Goal: Transaction & Acquisition: Book appointment/travel/reservation

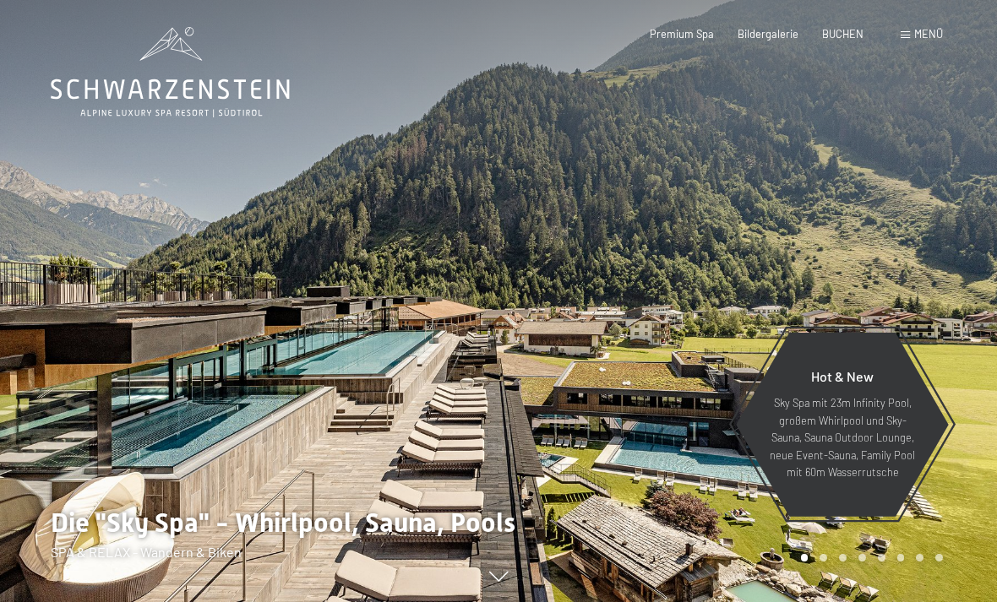
click at [849, 35] on span "BUCHEN" at bounding box center [842, 34] width 41 height 14
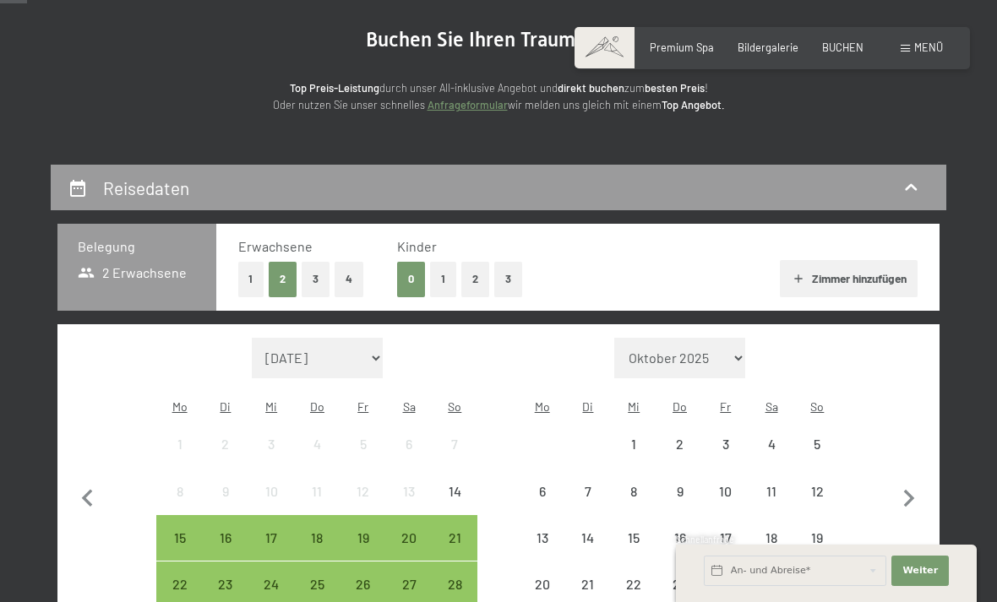
scroll to position [160, 0]
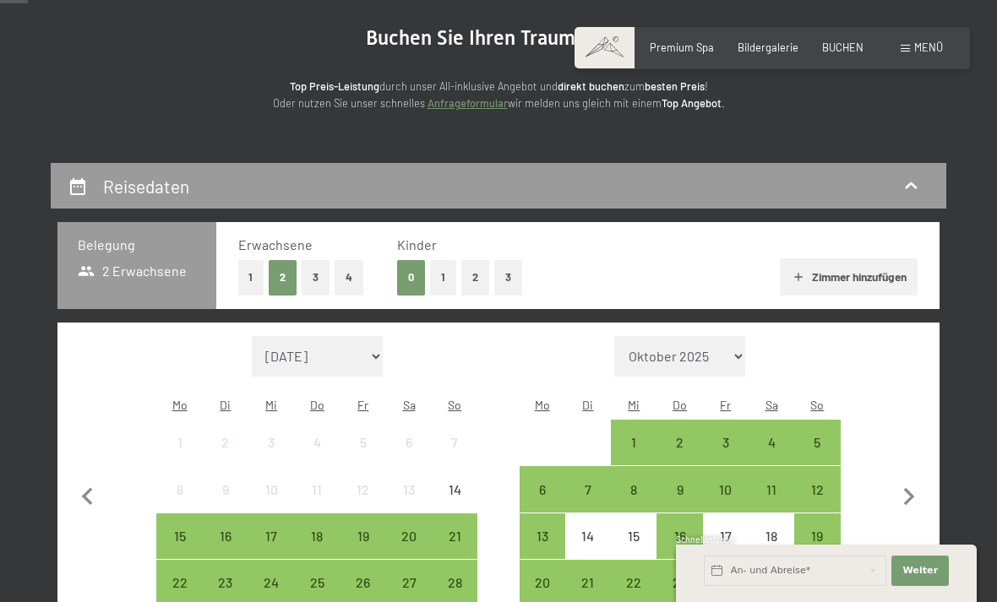
click at [248, 275] on button "1" at bounding box center [251, 277] width 26 height 35
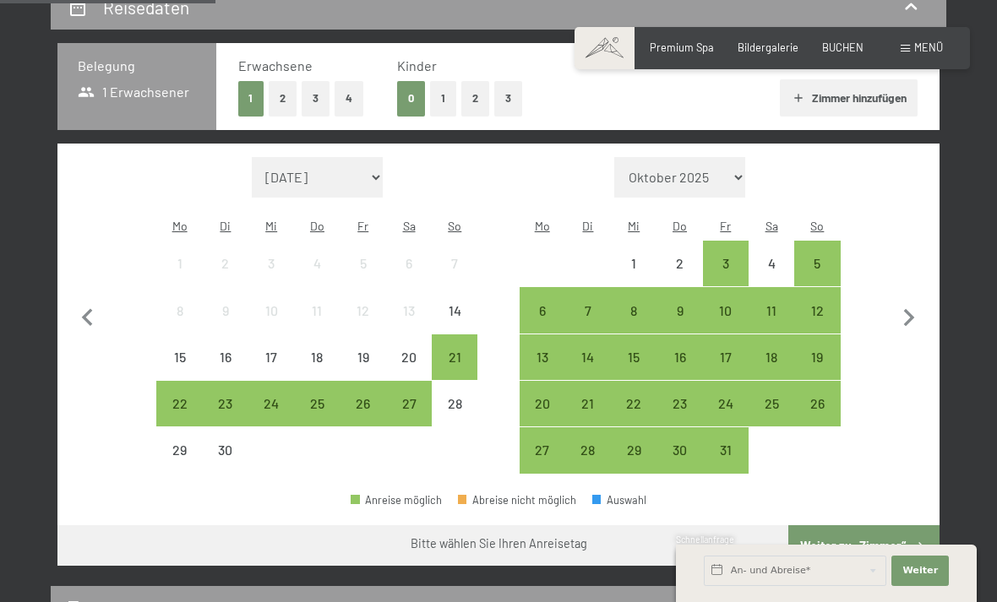
scroll to position [342, 0]
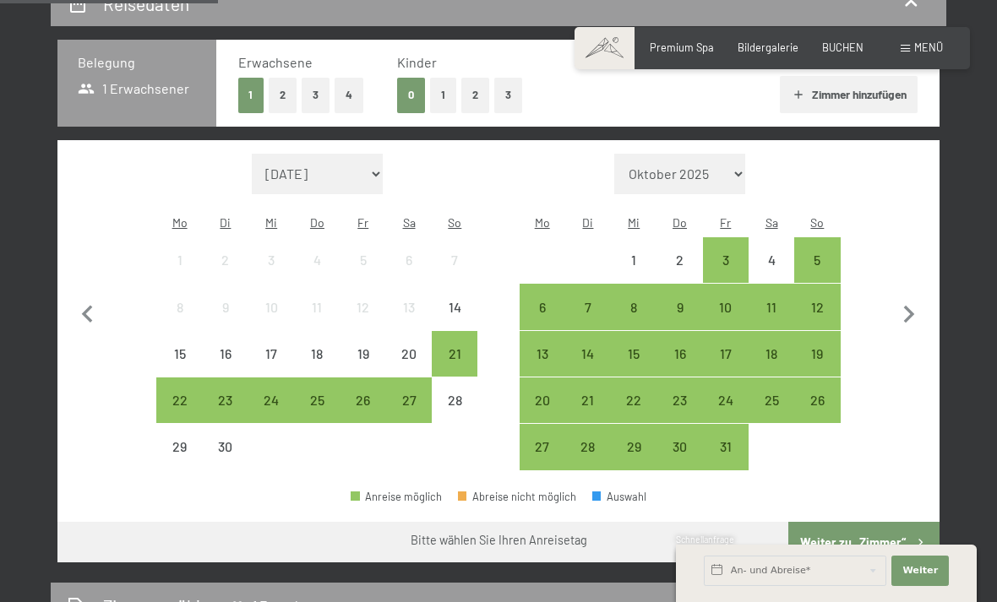
click at [181, 440] on div "29" at bounding box center [179, 461] width 42 height 42
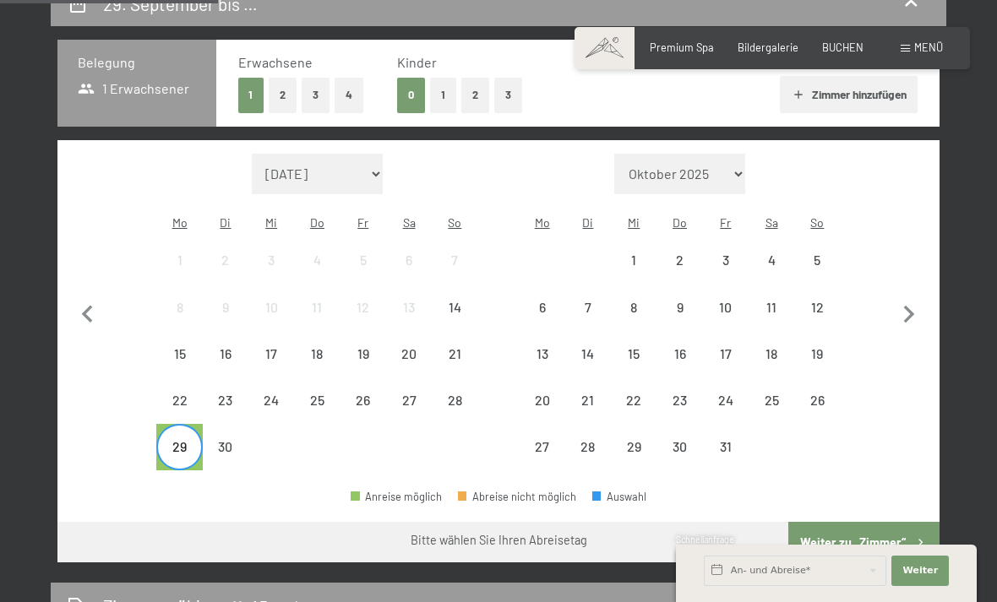
click at [737, 253] on div "3" at bounding box center [726, 274] width 42 height 42
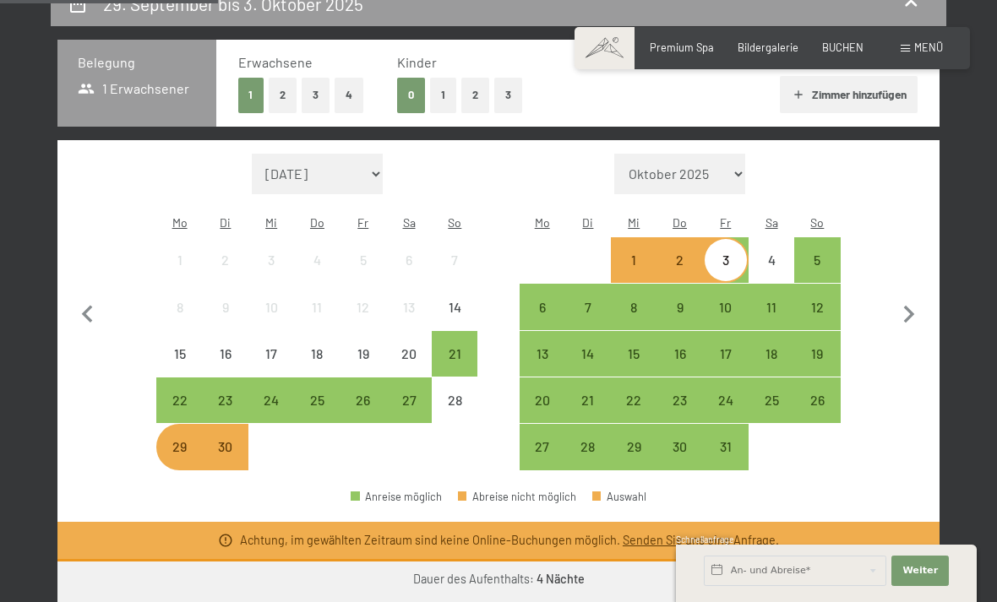
click at [816, 562] on button "Weiter zu „Zimmer“" at bounding box center [863, 582] width 151 height 41
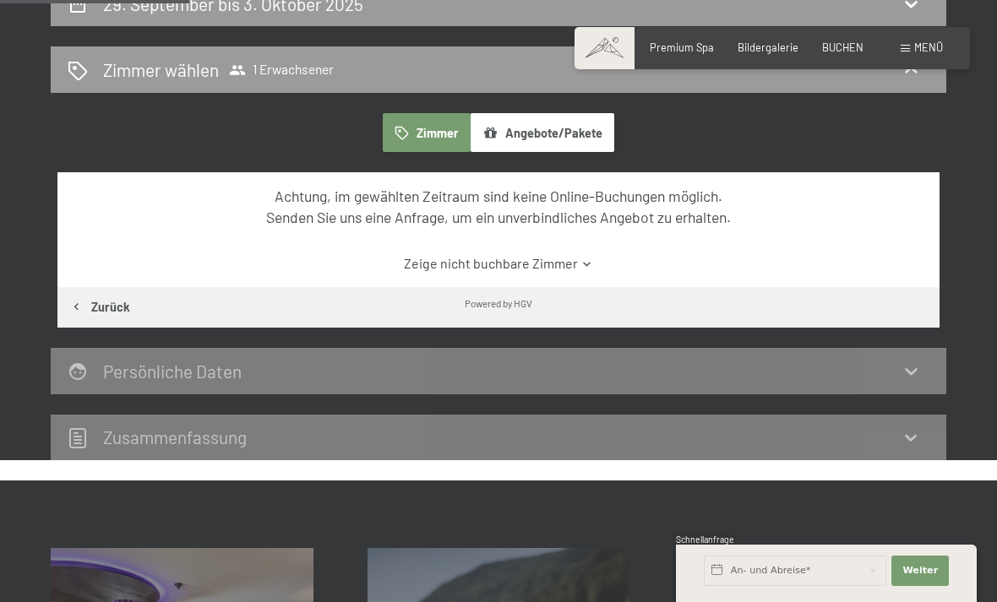
scroll to position [321, 0]
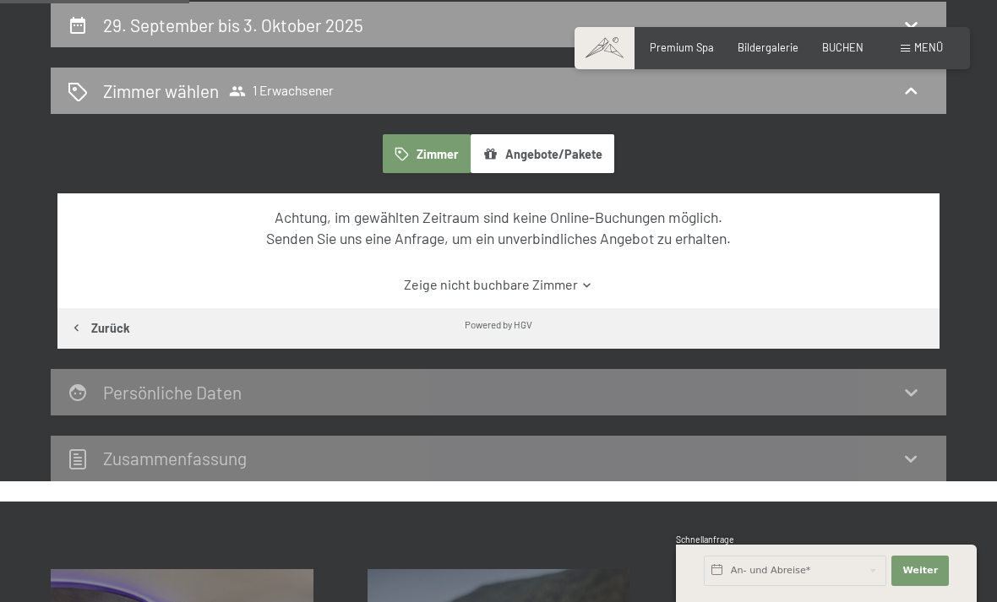
click at [534, 163] on button "Angebote/Pakete" at bounding box center [543, 153] width 144 height 39
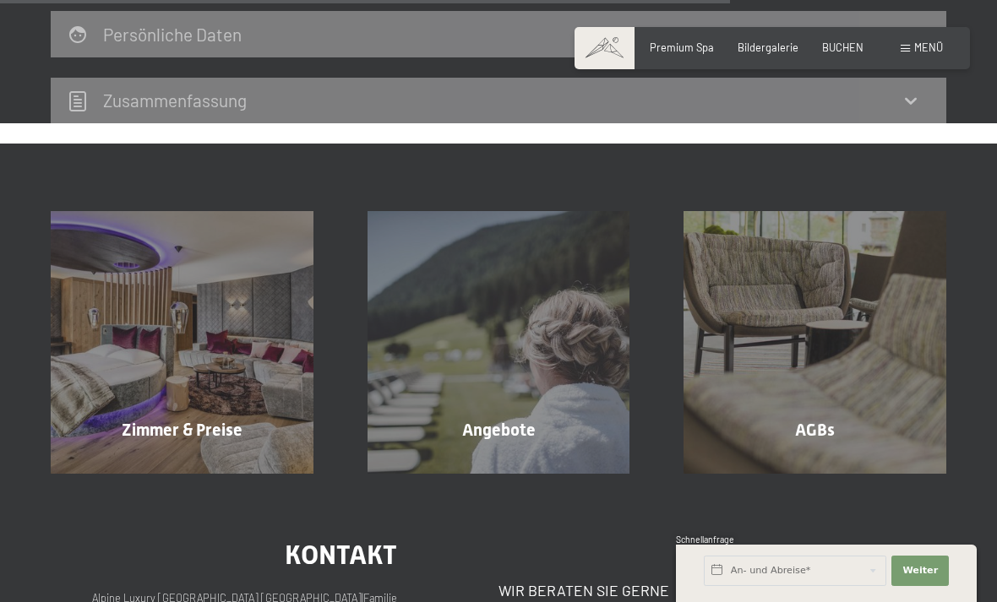
scroll to position [1144, 0]
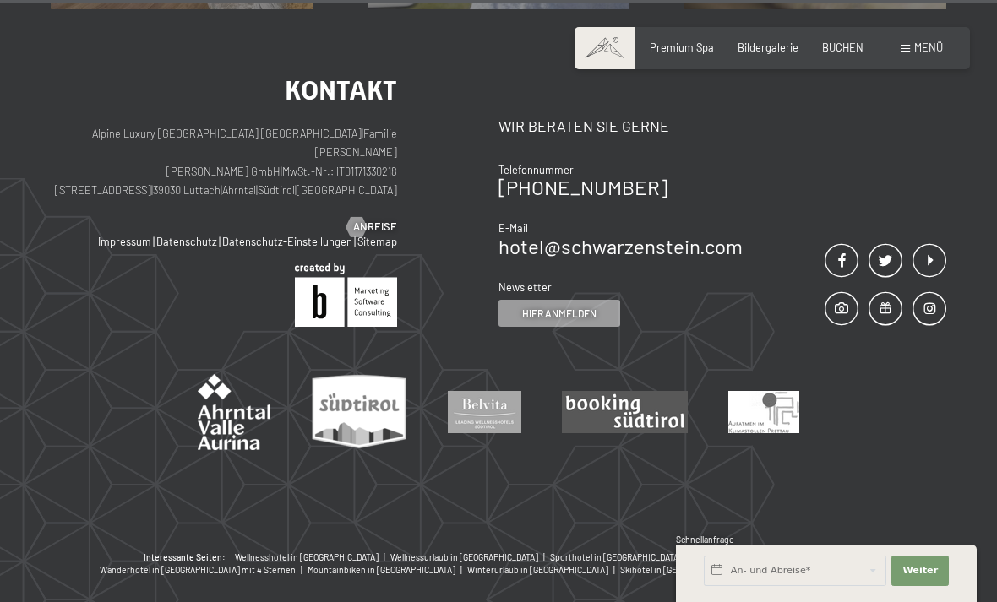
click at [461, 358] on span "Einwilligung Marketing*" at bounding box center [404, 349] width 139 height 17
click at [326, 358] on input "Einwilligung Marketing*" at bounding box center [317, 349] width 17 height 17
checkbox input "false"
click at [476, 391] on img at bounding box center [484, 412] width 73 height 42
